Goal: Task Accomplishment & Management: Complete application form

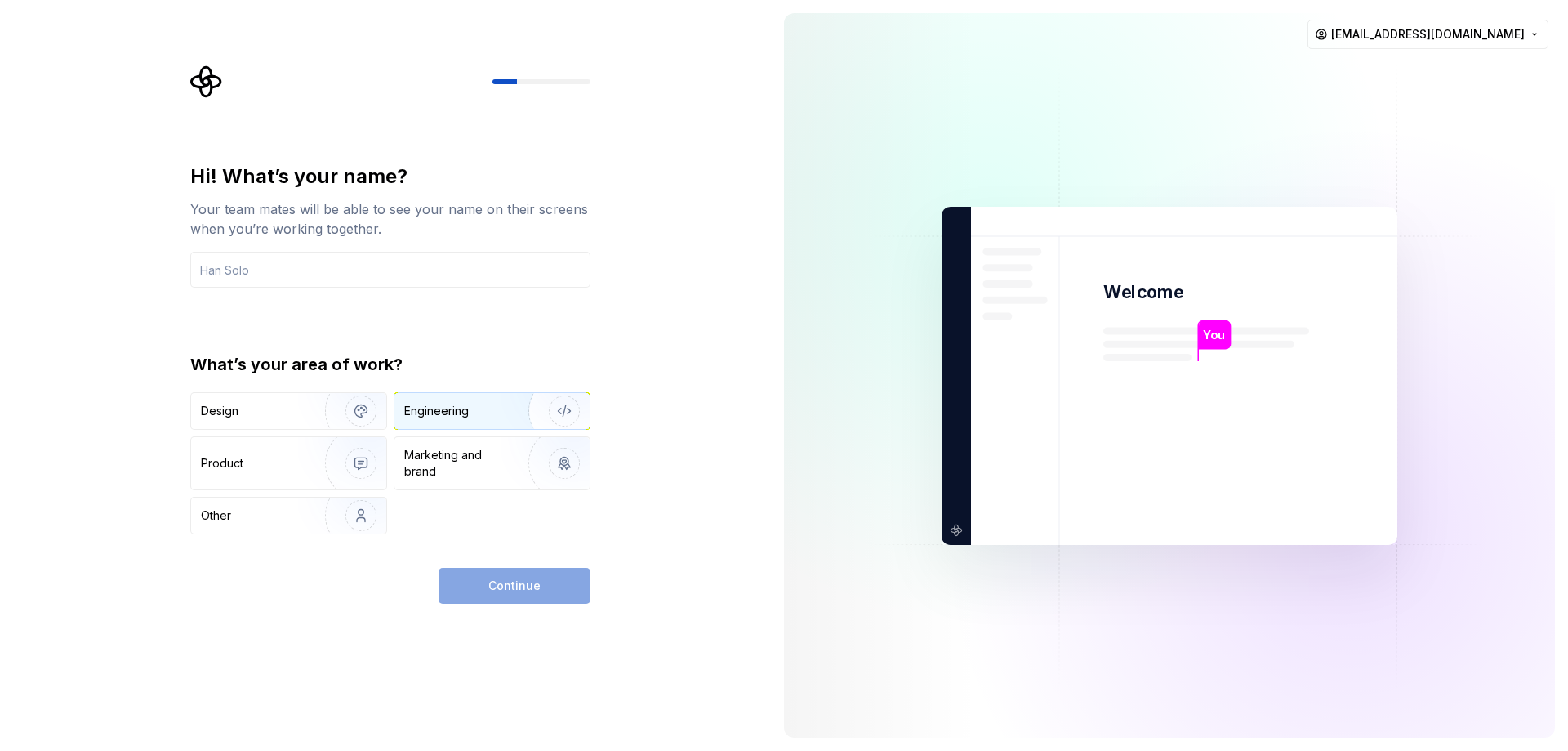
click at [520, 418] on img "button" at bounding box center [553, 411] width 105 height 109
click at [282, 412] on div "Design" at bounding box center [252, 410] width 103 height 16
click at [496, 418] on div "Engineering" at bounding box center [470, 410] width 130 height 16
click at [220, 271] on input "text" at bounding box center [390, 270] width 400 height 36
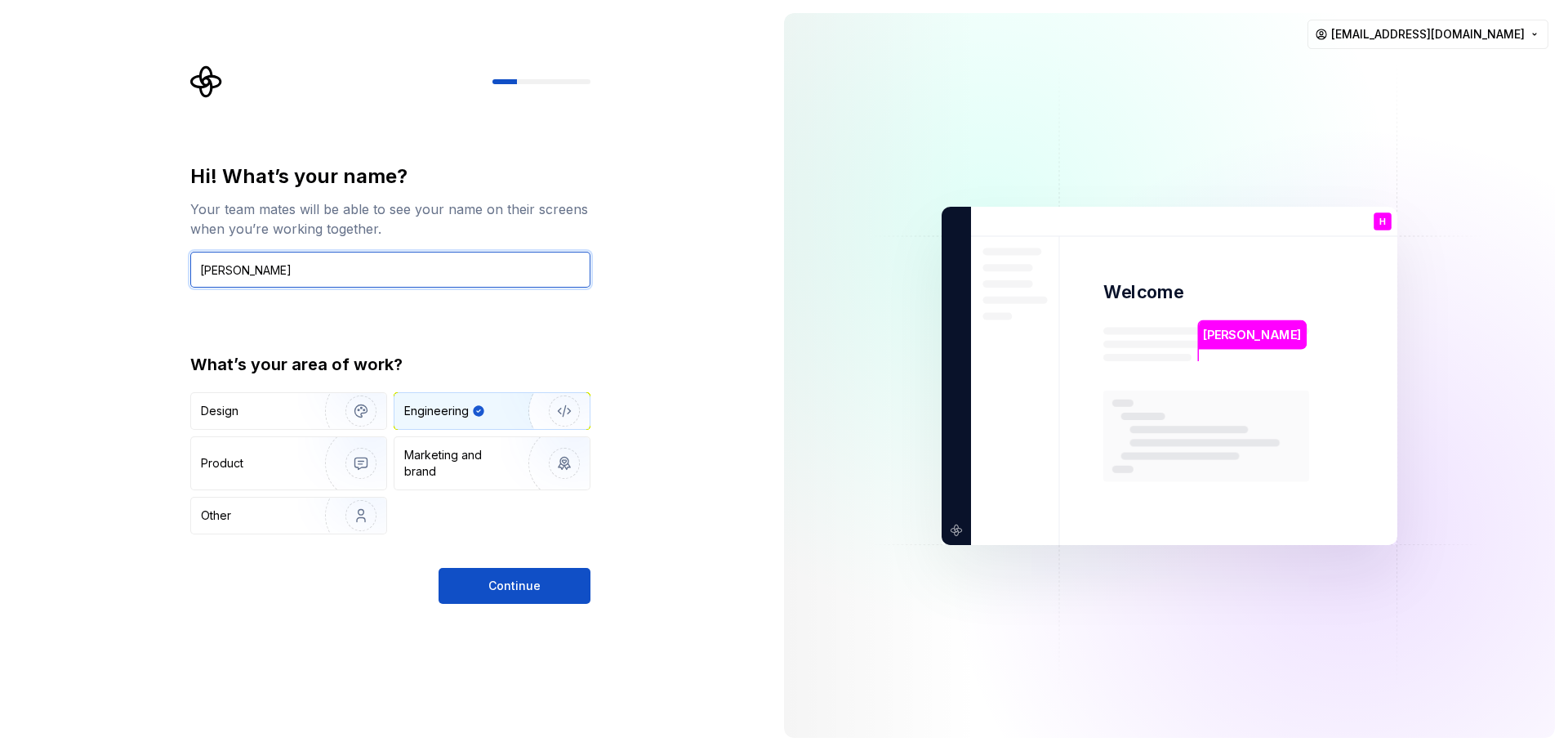
type input "[PERSON_NAME]"
click at [650, 510] on div "Hi! What’s your name? Your team mates will be able to see your name on their sc…" at bounding box center [385, 376] width 770 height 751
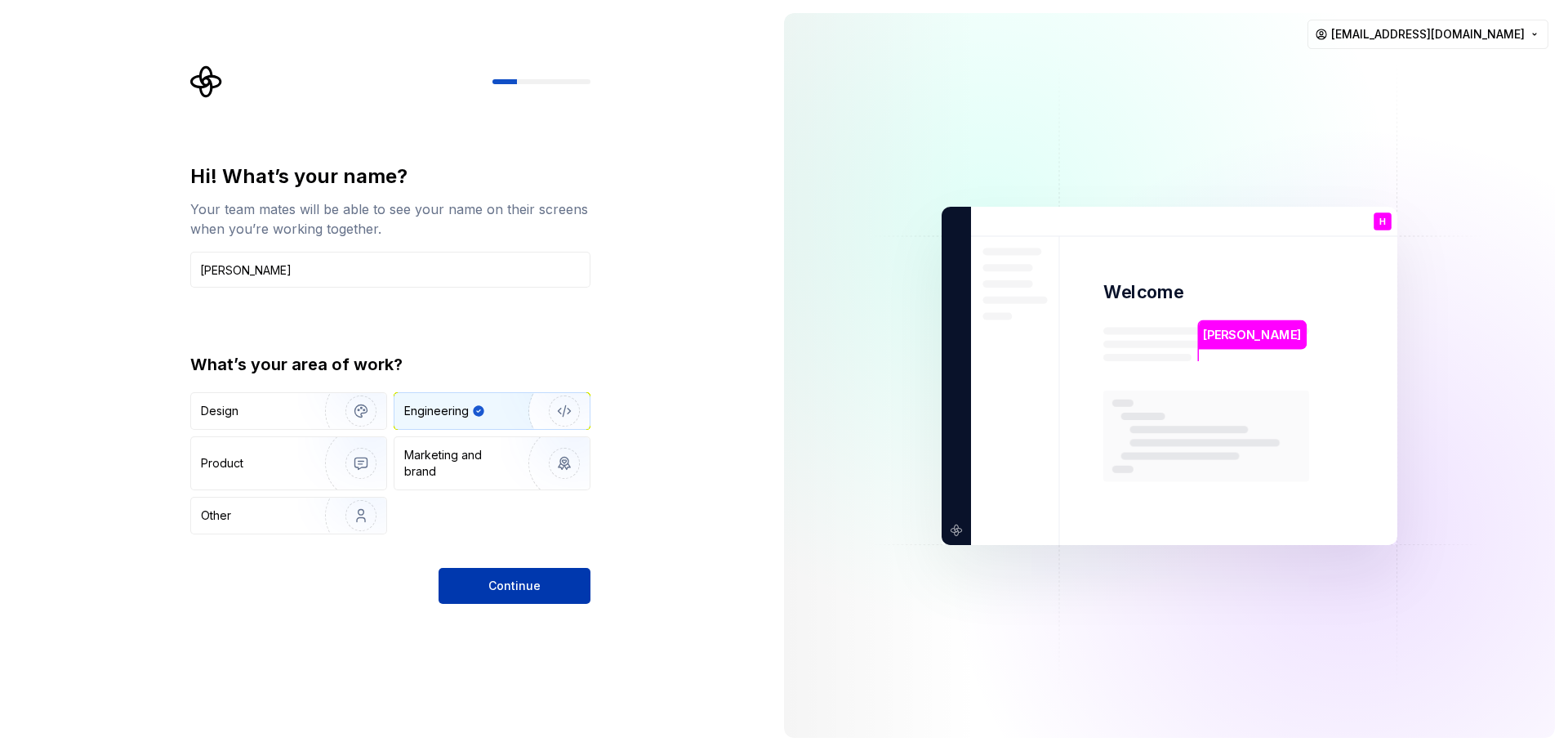
click at [536, 588] on span "Continue" at bounding box center [514, 585] width 52 height 16
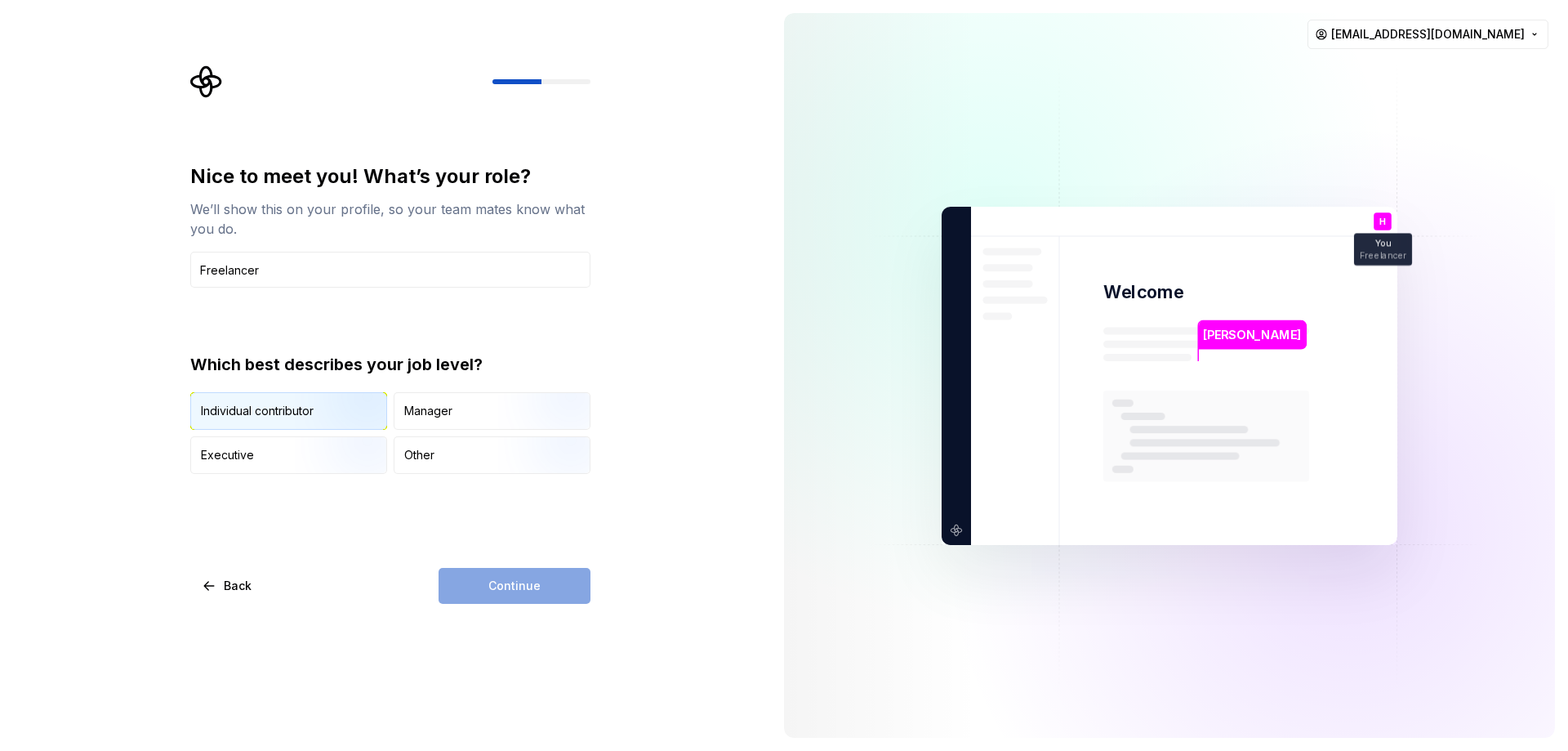
type input "Freelancer"
click at [238, 415] on div "Individual contributor" at bounding box center [256, 410] width 112 height 16
click at [525, 581] on span "Continue" at bounding box center [514, 585] width 52 height 16
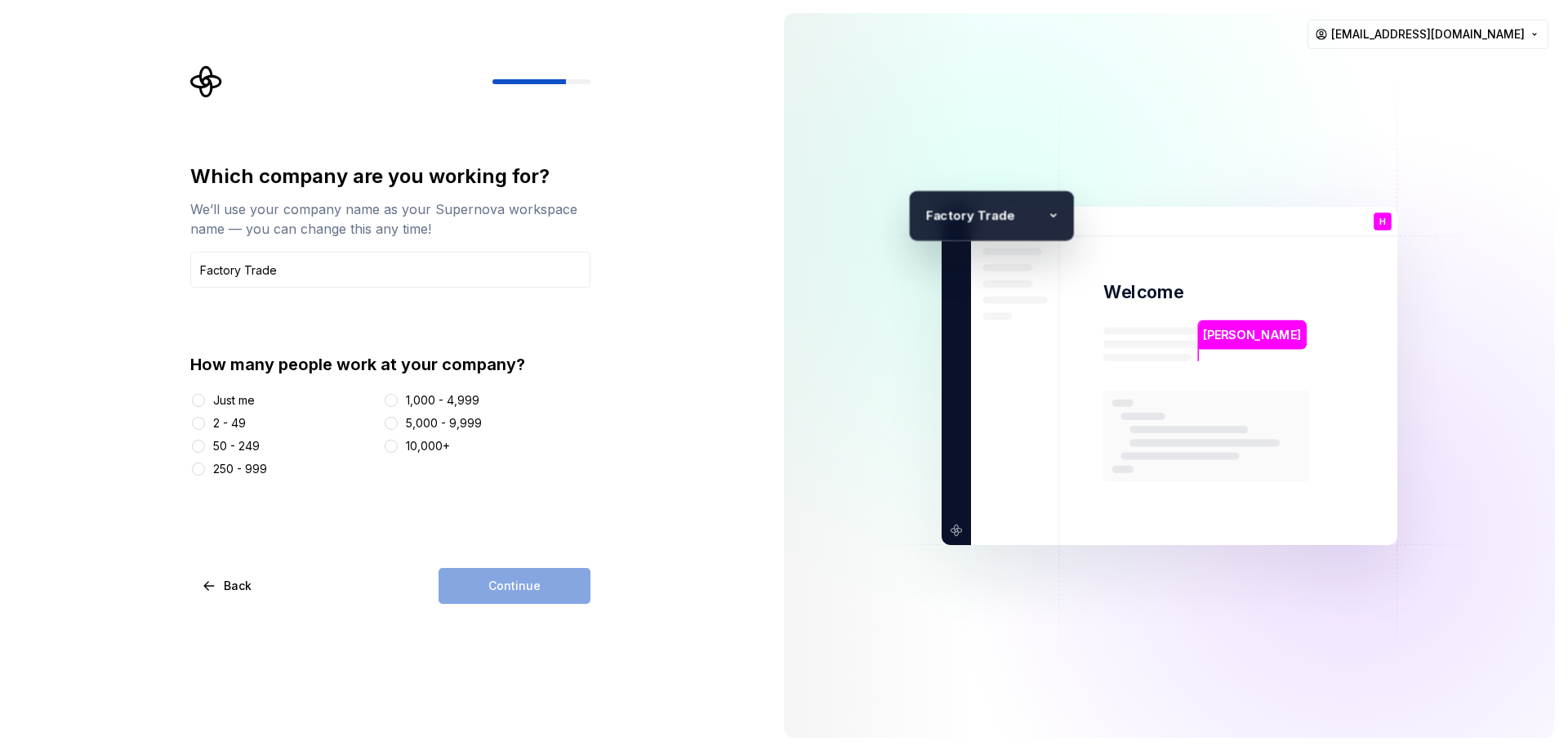
type input "Factory Trade"
click at [669, 500] on div "Which company are you working for? We’ll use your company name as your Supernov…" at bounding box center [385, 376] width 770 height 751
click at [198, 402] on button "Just me" at bounding box center [198, 400] width 13 height 13
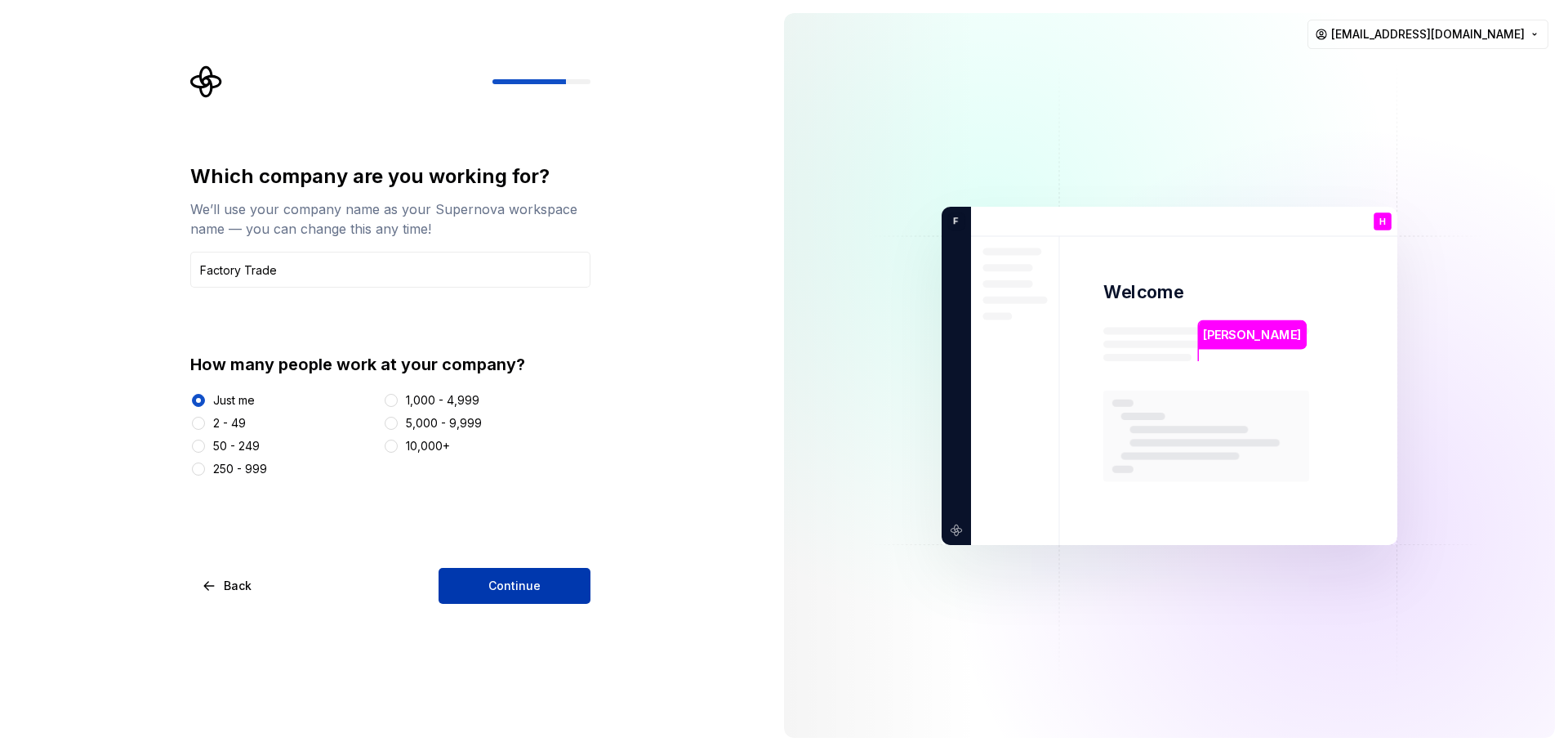
click at [556, 582] on button "Continue" at bounding box center [514, 586] width 152 height 36
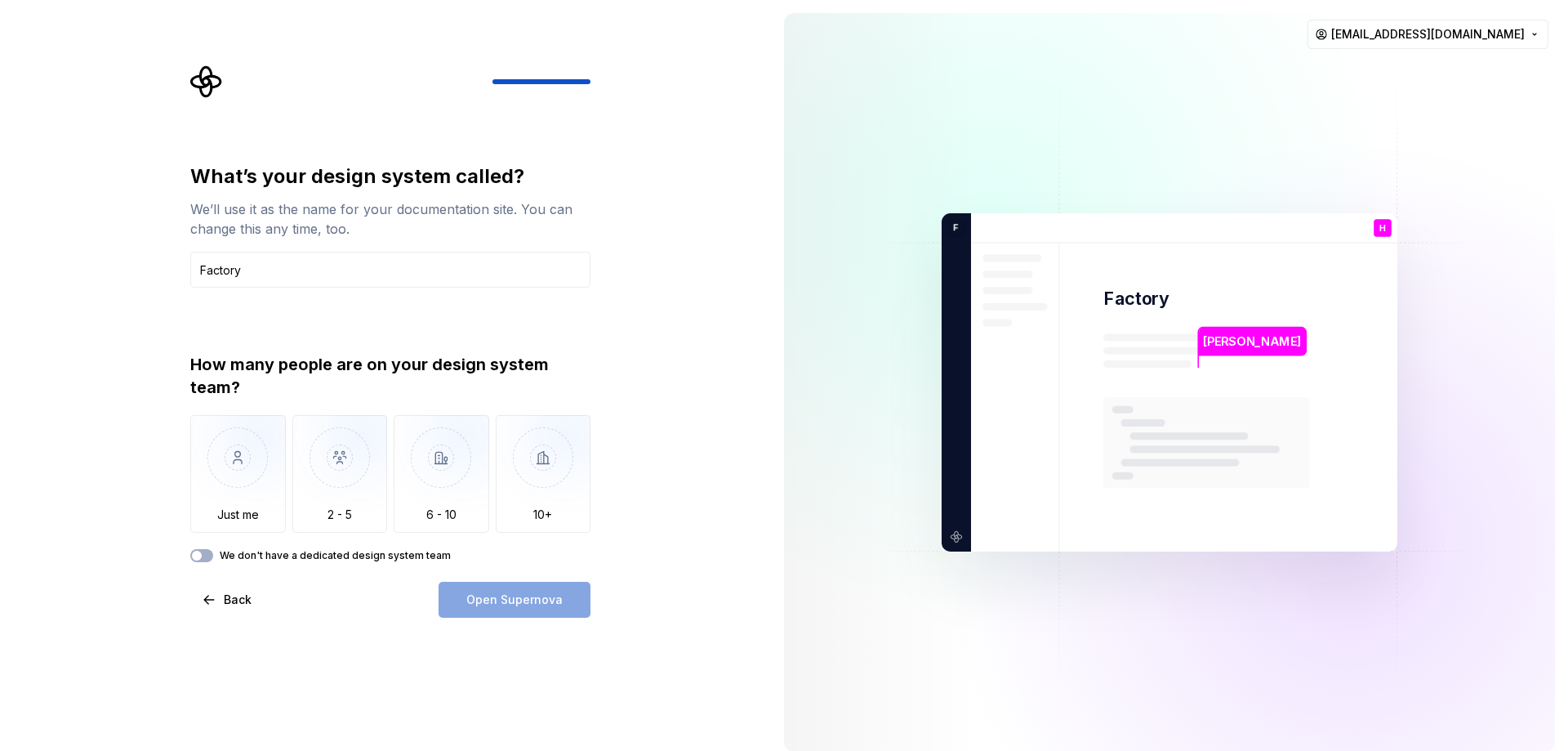
type input "Factory"
click at [666, 526] on div "What’s your design system called? We’ll use it as the name for your documentati…" at bounding box center [385, 382] width 770 height 764
click at [255, 507] on img "button" at bounding box center [238, 470] width 95 height 109
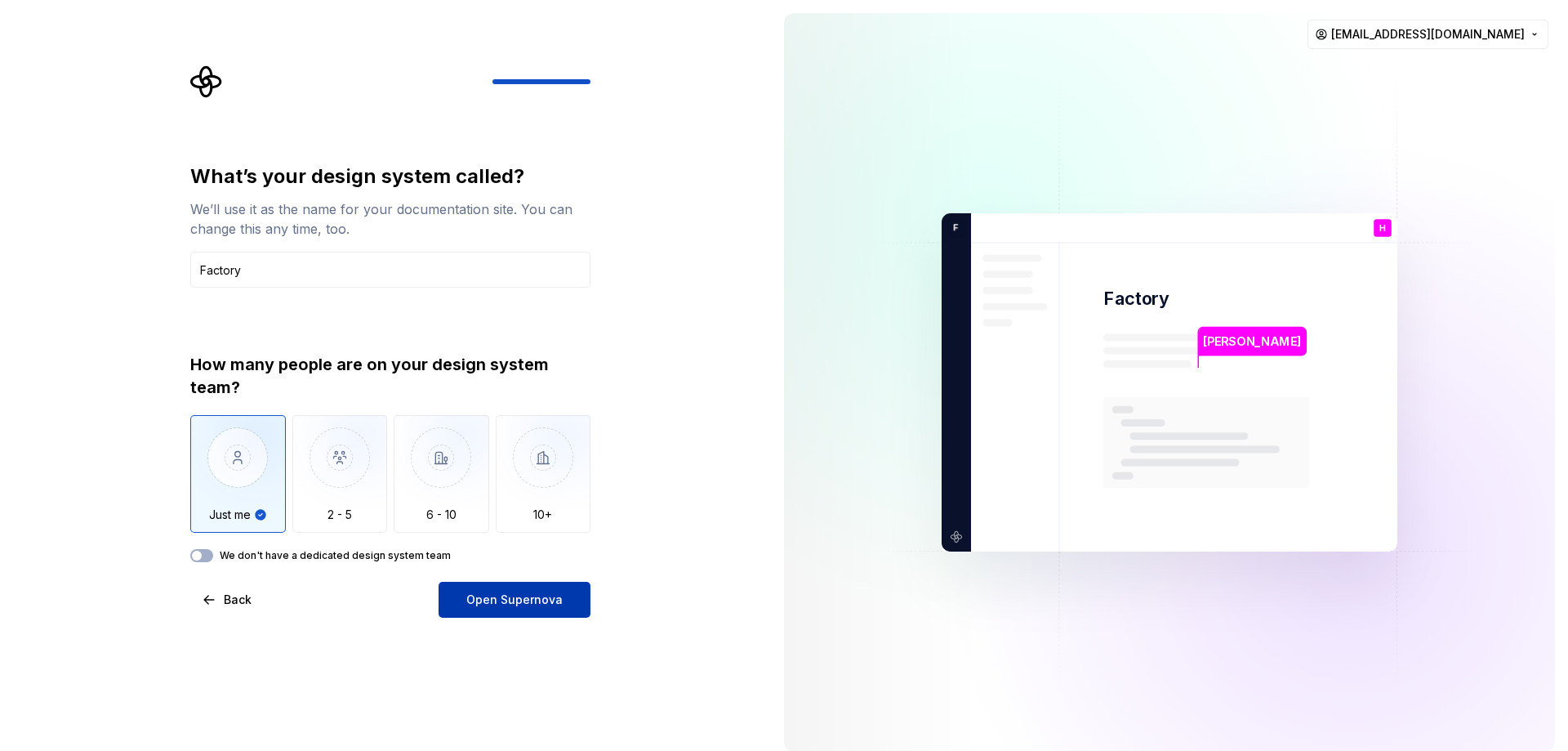
click at [529, 600] on span "Open Supernova" at bounding box center [514, 599] width 96 height 16
